Goal: Task Accomplishment & Management: Manage account settings

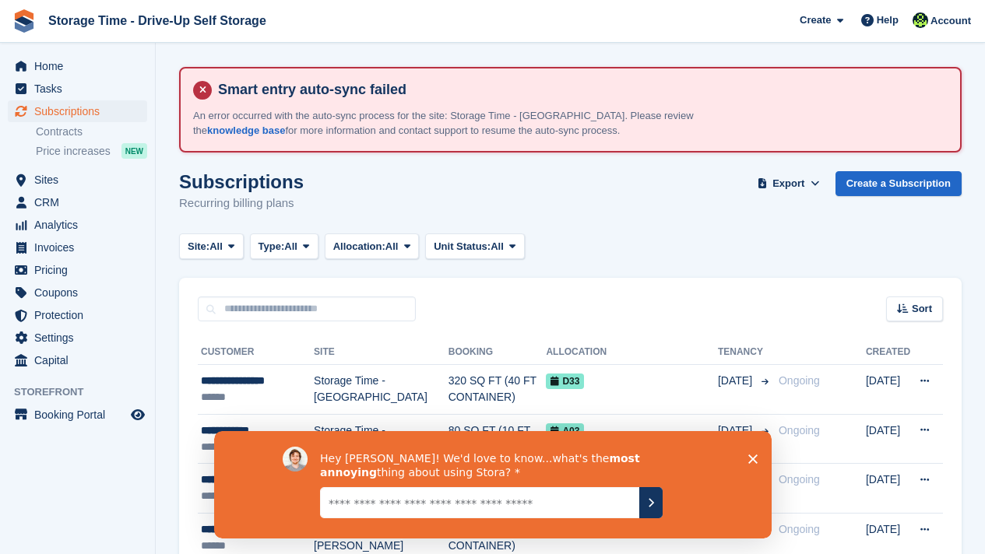
click at [353, 517] on textarea "Give it to us straight... we can take it" at bounding box center [478, 502] width 319 height 31
click at [637, 287] on div "Sort Sort by Customer name Date created Move in date Move out date Created (old…" at bounding box center [570, 300] width 783 height 44
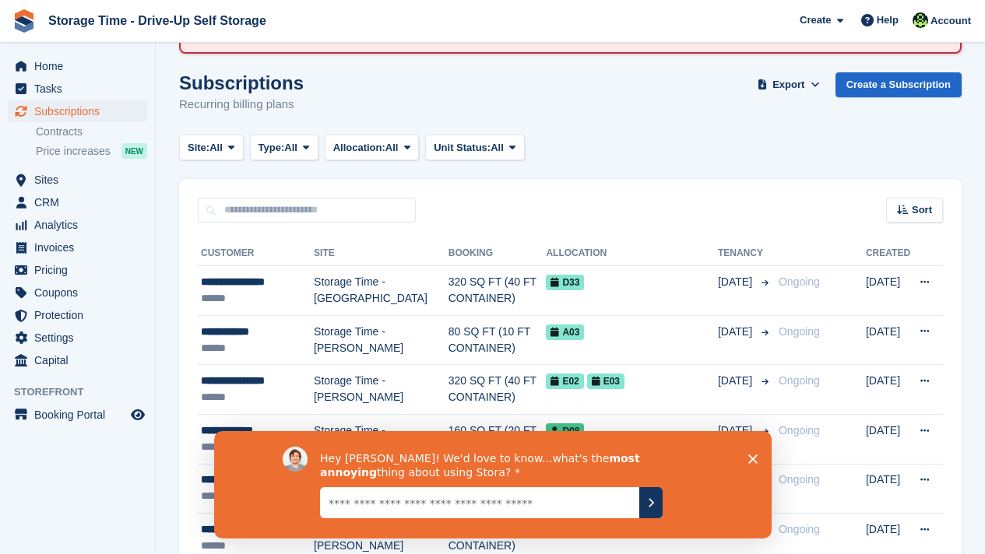
scroll to position [125, 0]
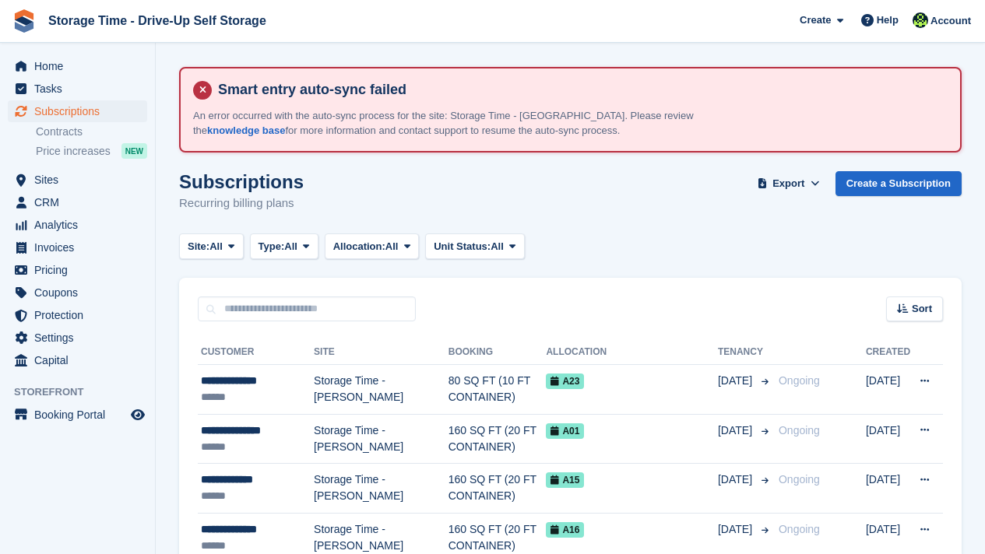
scroll to position [125, 0]
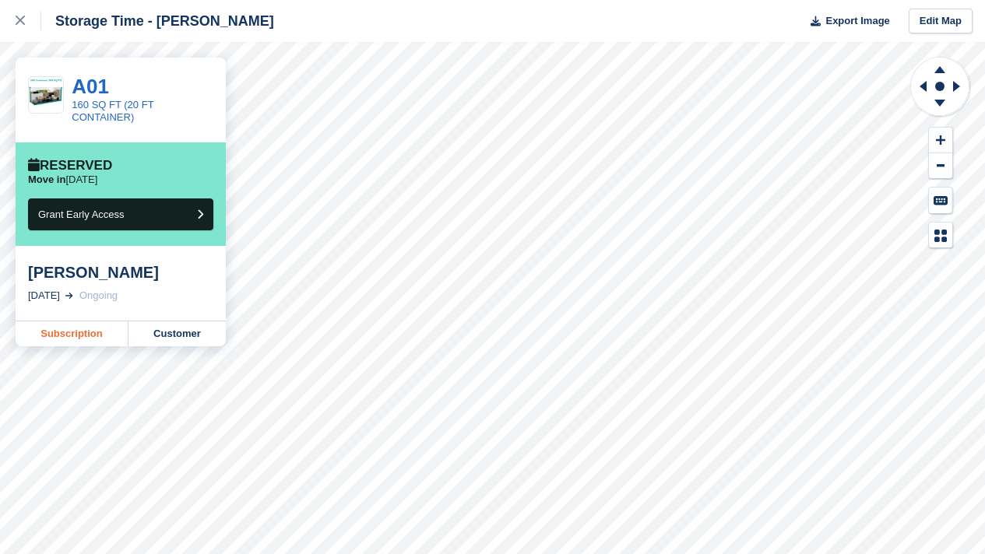
click at [74, 346] on div "Storage Time - Sharston Export Image Edit Map A01 160 SQ FT (20 FT CONTAINER) R…" at bounding box center [492, 277] width 985 height 554
click at [76, 317] on div "Charlotte Chubb 7 Sep, 2025 Ongoing" at bounding box center [121, 283] width 210 height 75
click at [76, 340] on link "Subscription" at bounding box center [72, 334] width 113 height 25
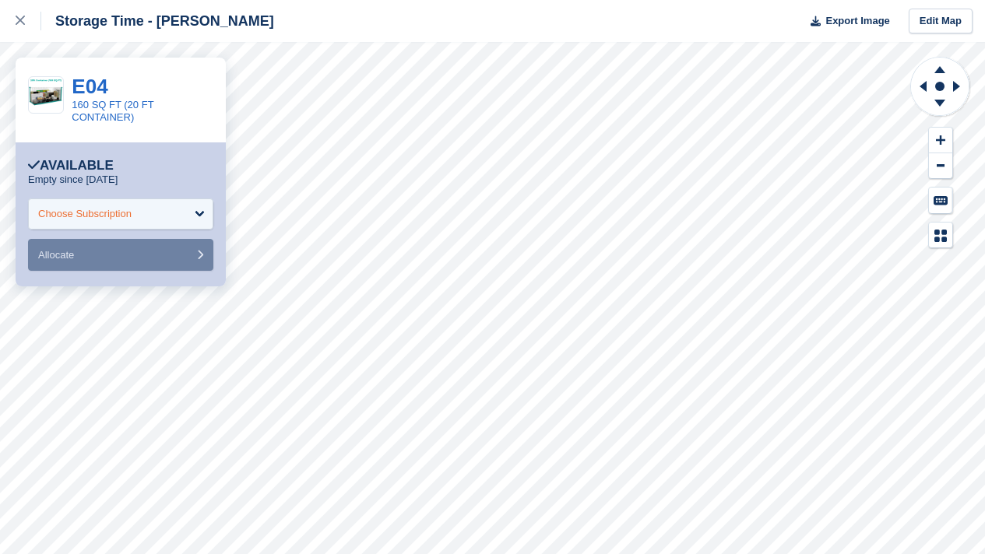
click at [142, 228] on div "Choose Subscription" at bounding box center [120, 214] width 185 height 31
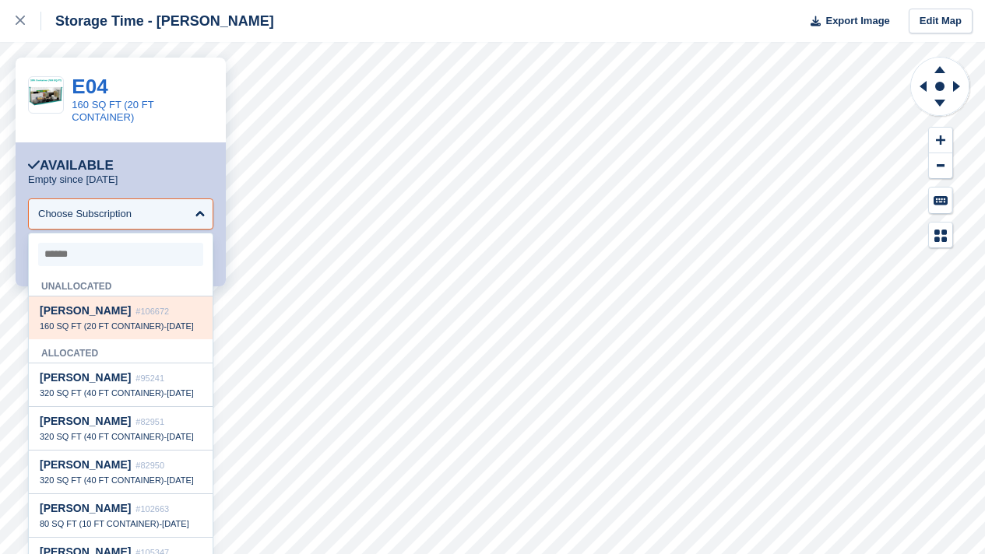
click at [132, 326] on span "160 SQ FT (20 FT CONTAINER)" at bounding box center [102, 326] width 125 height 9
select select "******"
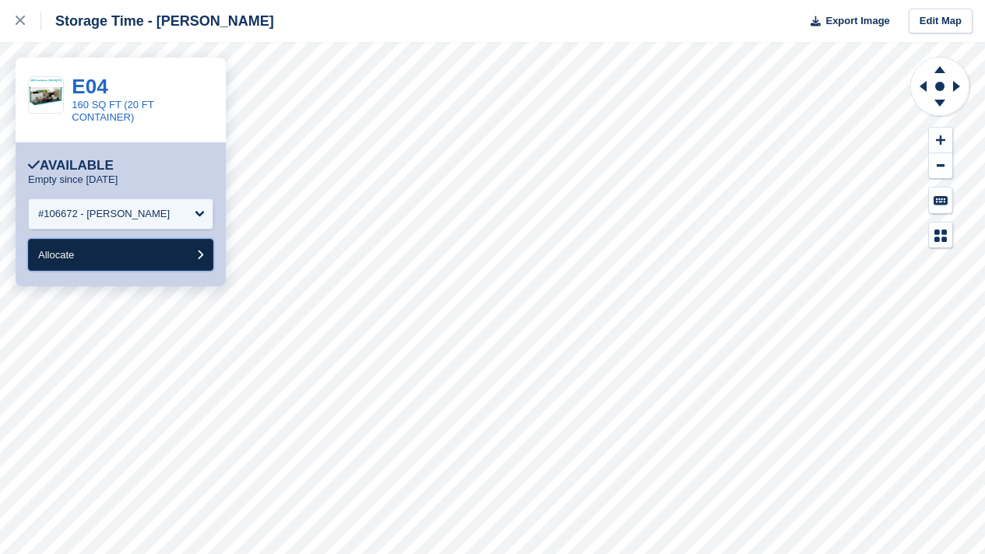
click at [121, 247] on button "Allocate" at bounding box center [120, 255] width 185 height 32
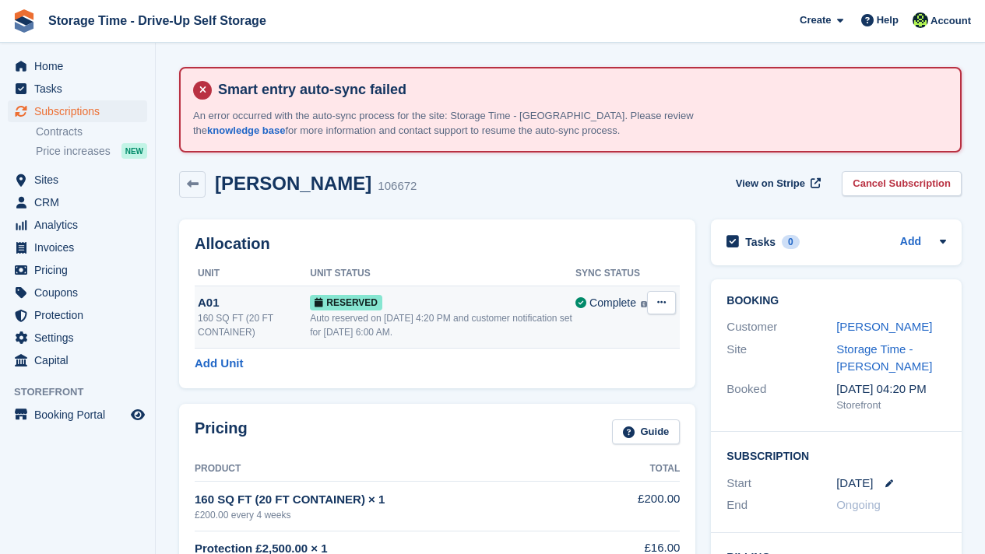
click at [663, 300] on icon at bounding box center [661, 302] width 9 height 10
click at [602, 364] on p "Deallocate" at bounding box center [600, 367] width 135 height 20
